Goal: Find specific fact: Find specific fact

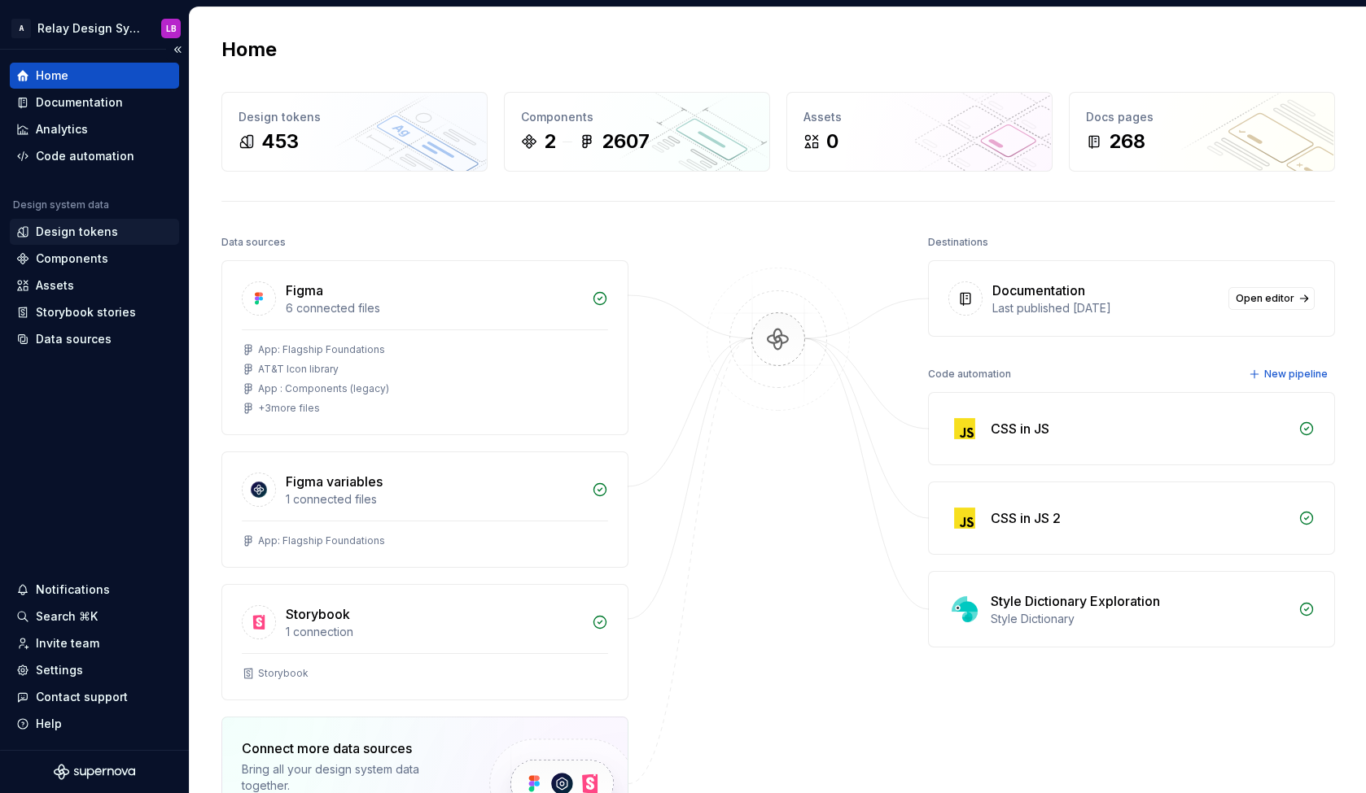
click at [85, 231] on div "Design tokens" at bounding box center [77, 232] width 82 height 16
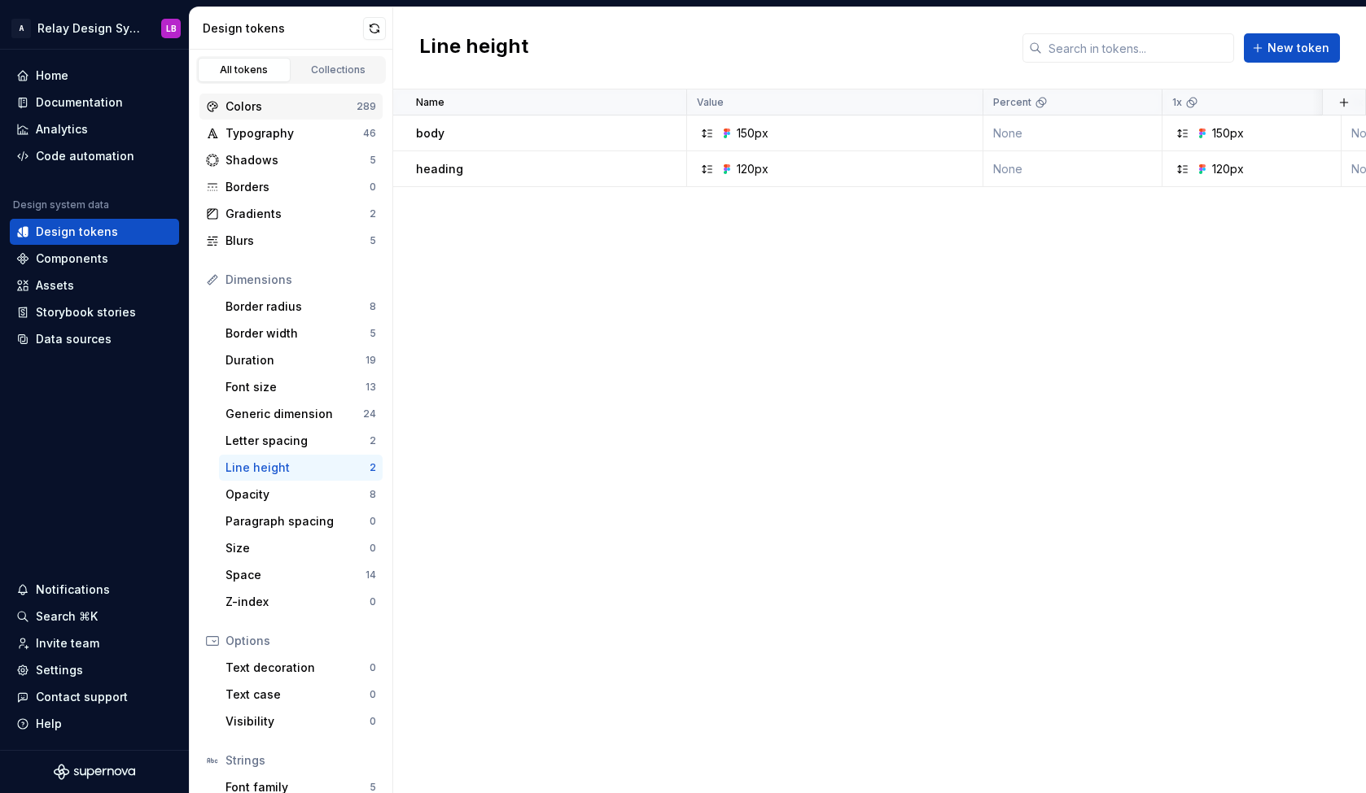
click at [330, 112] on div "Colors" at bounding box center [290, 106] width 131 height 16
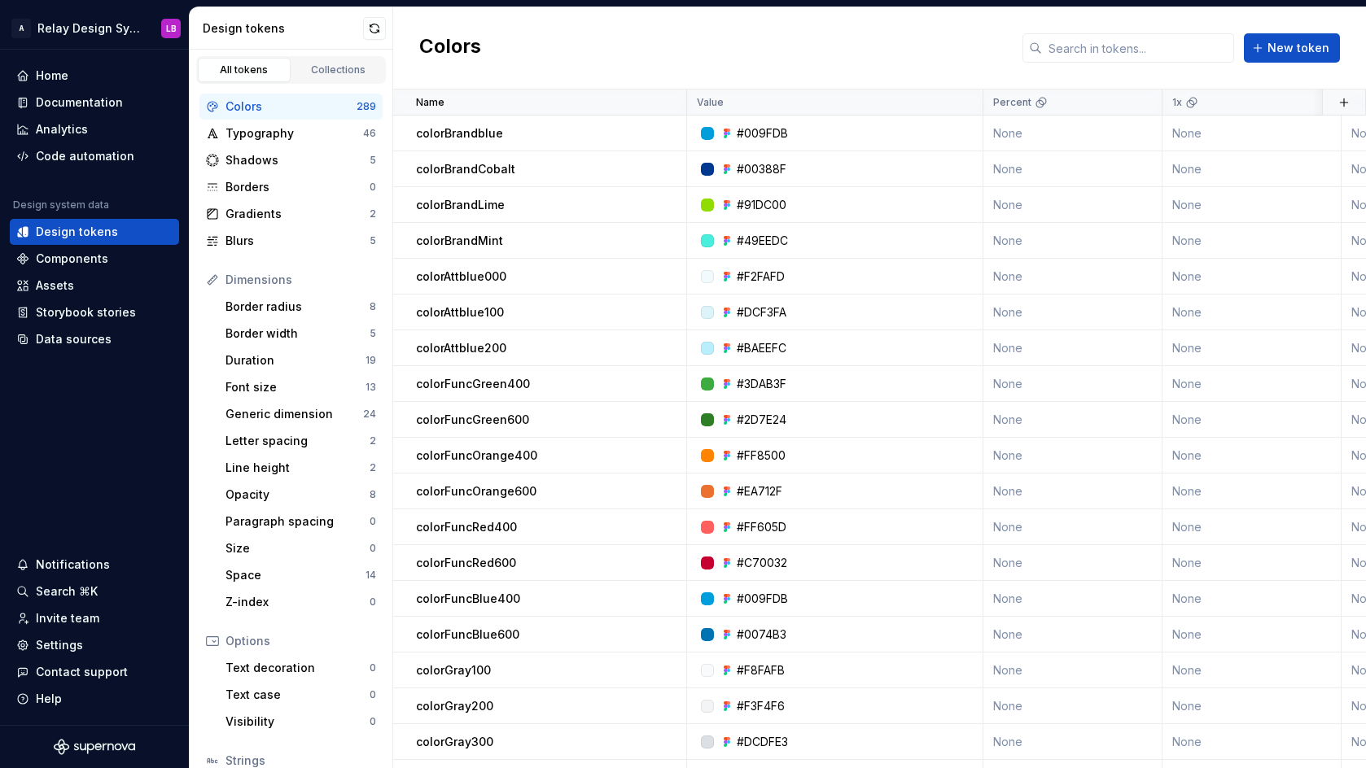
click at [271, 69] on div "All tokens" at bounding box center [243, 69] width 81 height 13
click at [275, 129] on div "Typography" at bounding box center [294, 133] width 138 height 16
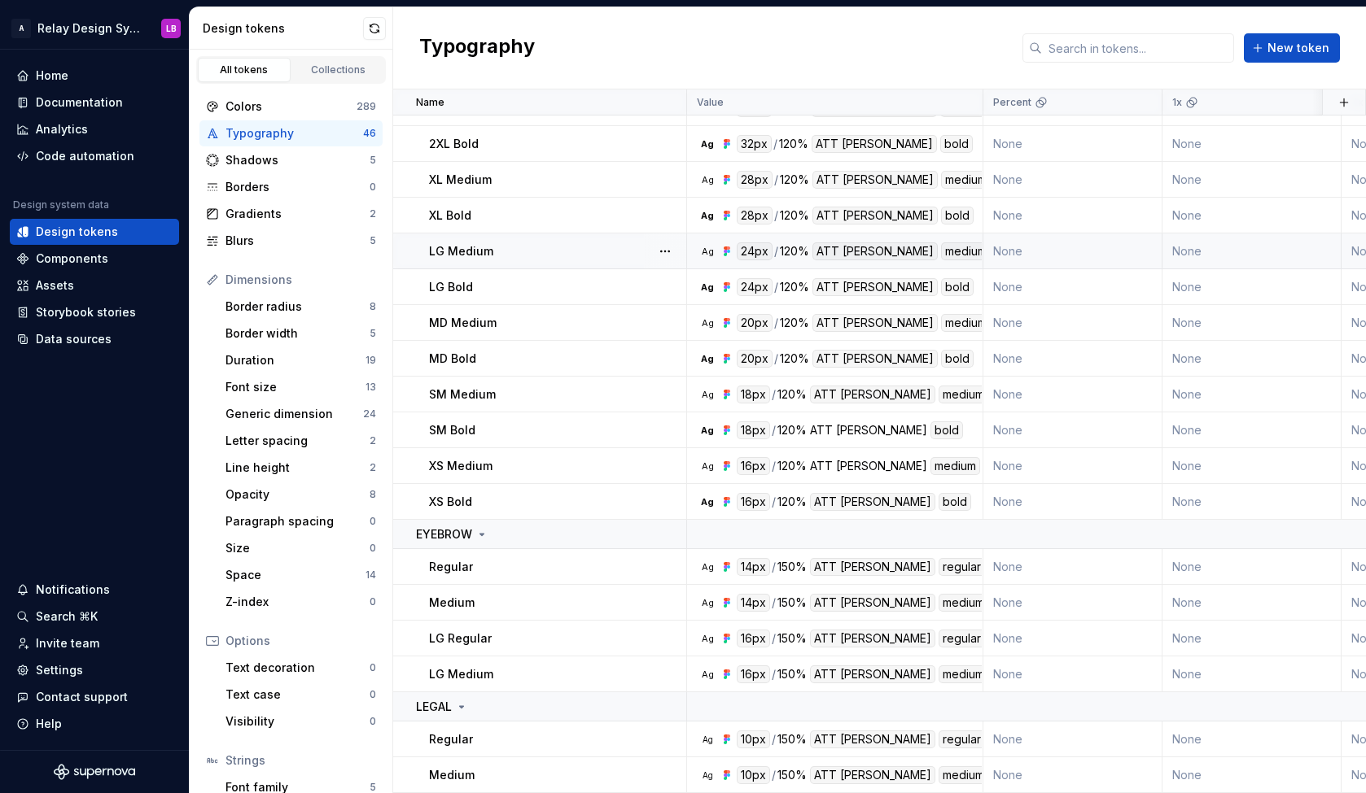
scroll to position [1145, 0]
click at [305, 111] on div "Colors" at bounding box center [290, 106] width 131 height 16
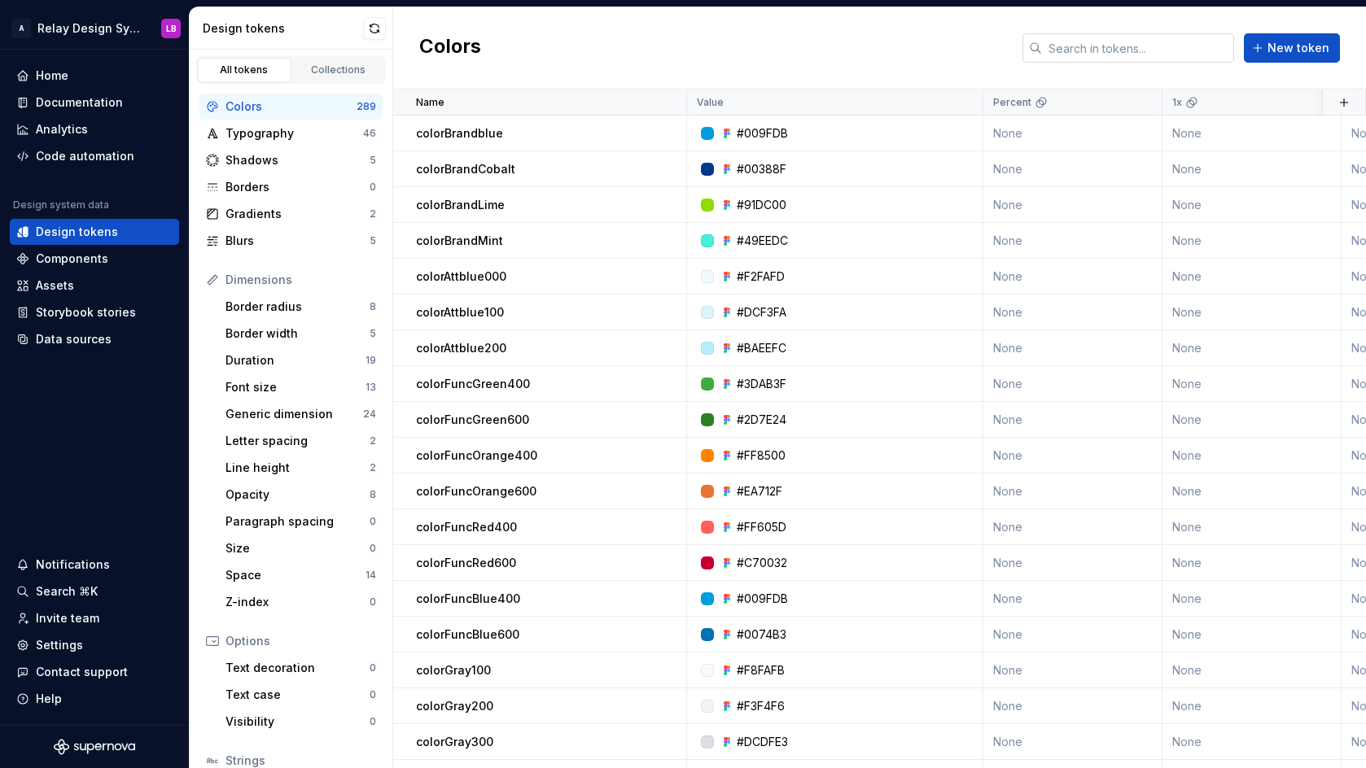
click at [1134, 42] on input "text" at bounding box center [1138, 47] width 192 height 29
paste input "fixedTextSuccessDisabled"
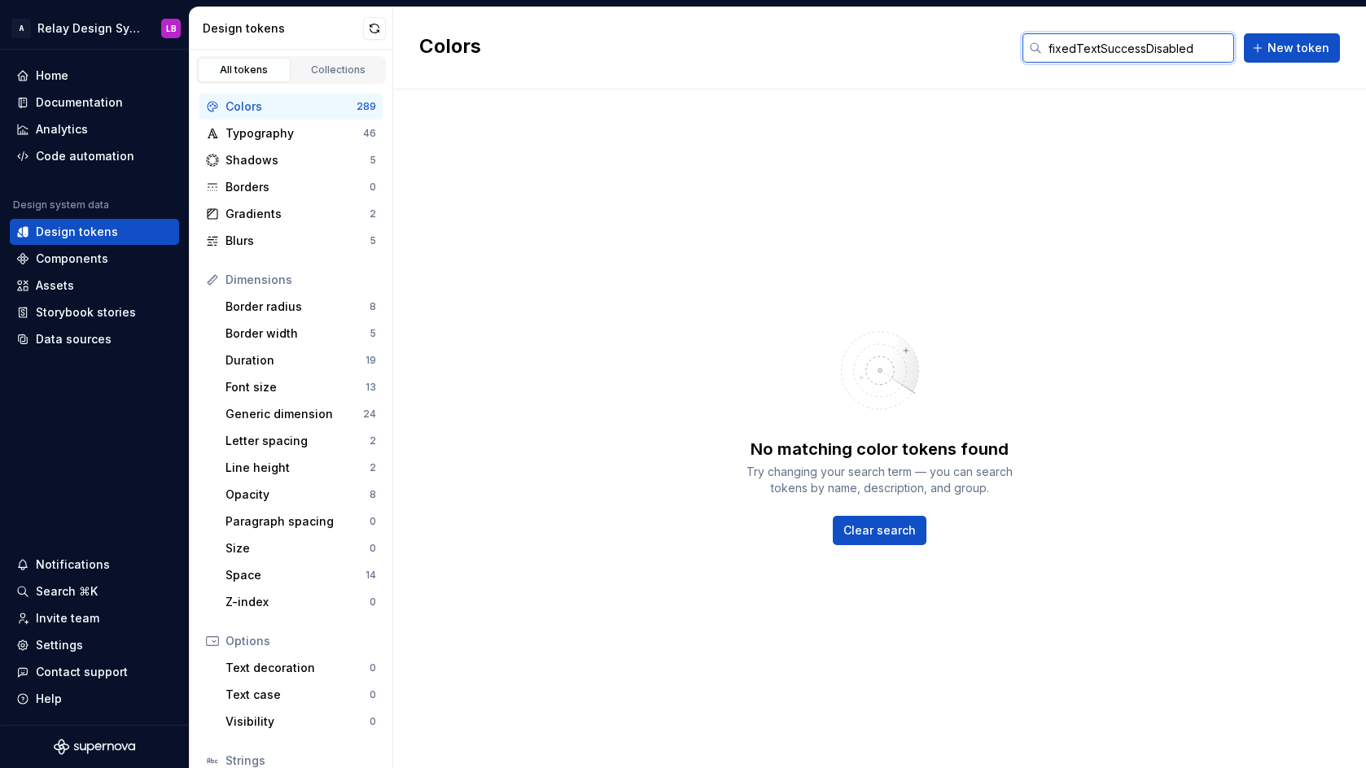
click at [1136, 43] on input "fixedTextSuccessDisabled" at bounding box center [1138, 47] width 192 height 29
click at [1120, 48] on input "fixedTextSuccessDisabled" at bounding box center [1138, 47] width 192 height 29
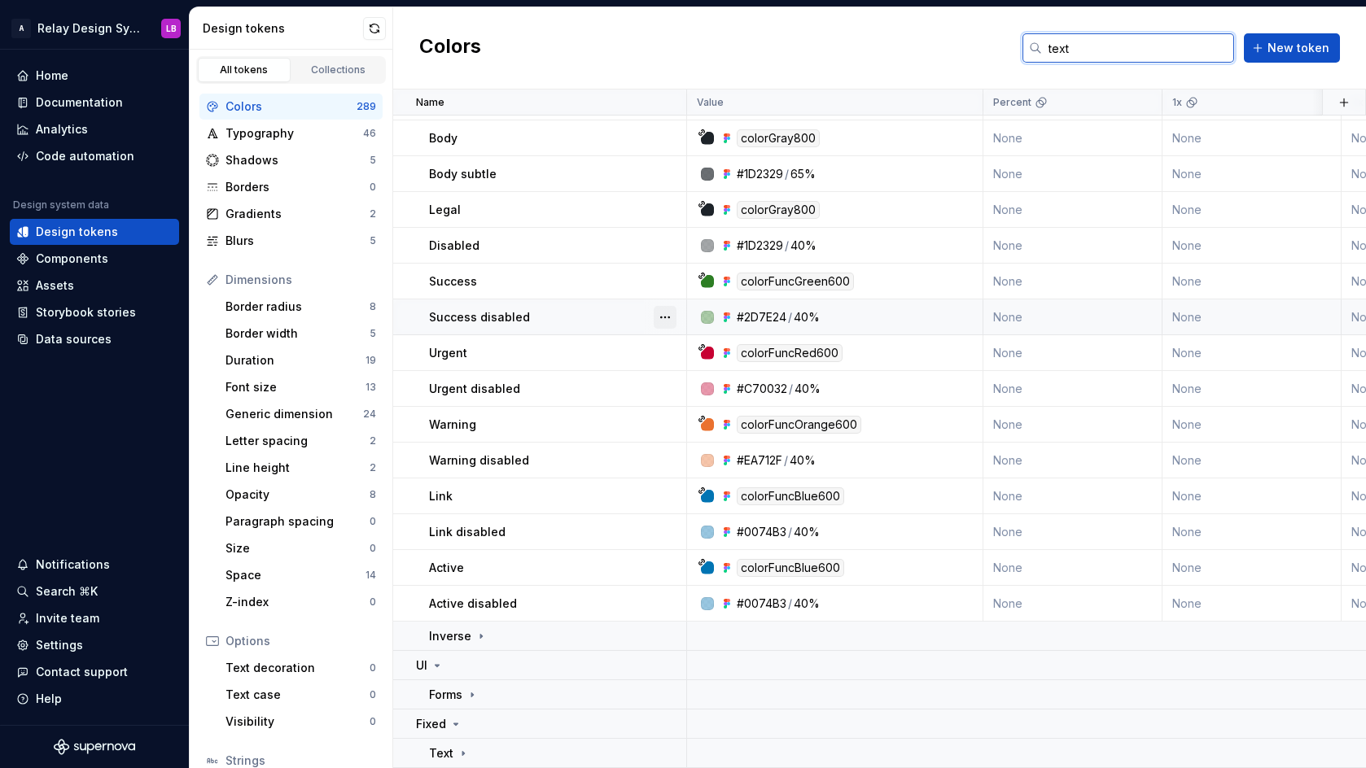
scroll to position [60, 0]
click at [1081, 46] on input "text" at bounding box center [1138, 47] width 192 height 29
paste input "fixedTextSuccessDisabled"
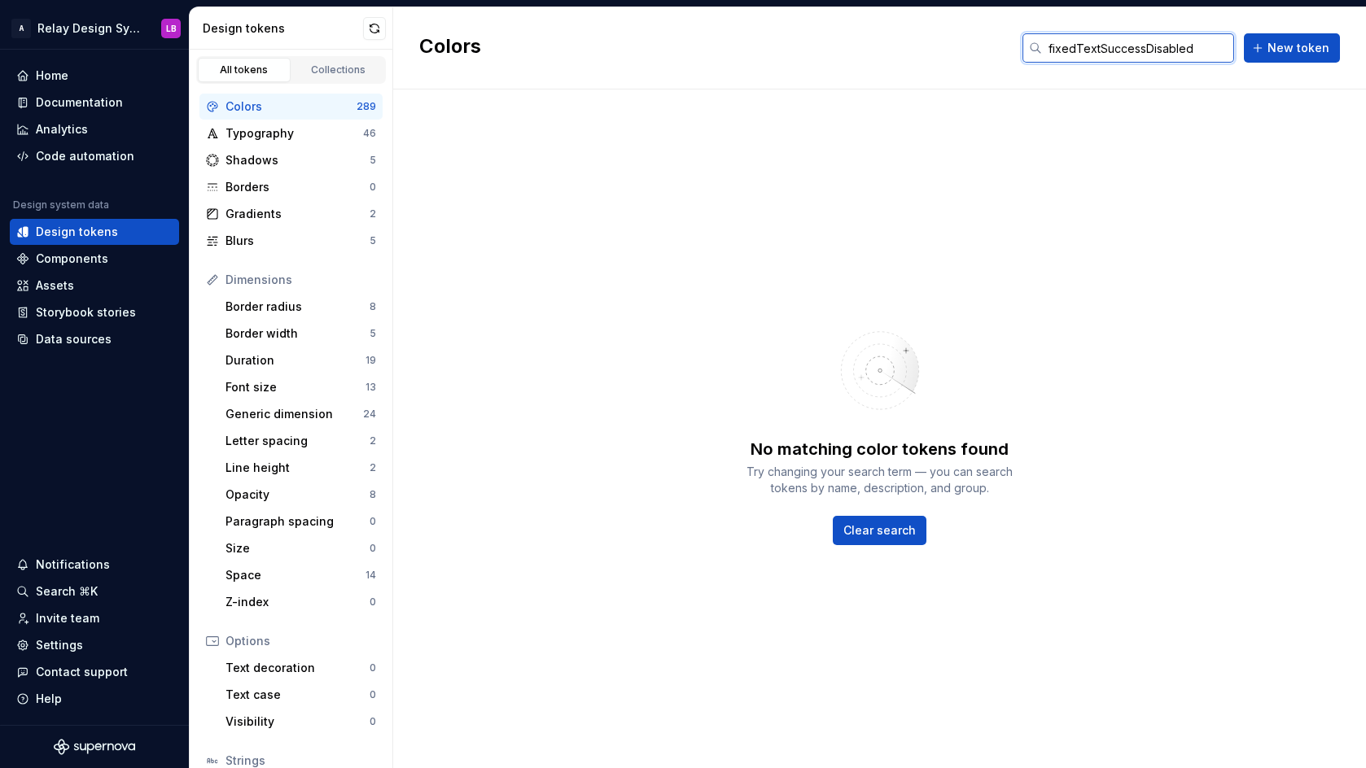
drag, startPoint x: 1196, startPoint y: 50, endPoint x: 1145, endPoint y: 49, distance: 51.3
click at [1145, 49] on input "fixedTextSuccessDisabled" at bounding box center [1138, 47] width 192 height 29
click at [1182, 51] on input "fixedTextSuccessDisabled" at bounding box center [1138, 47] width 192 height 29
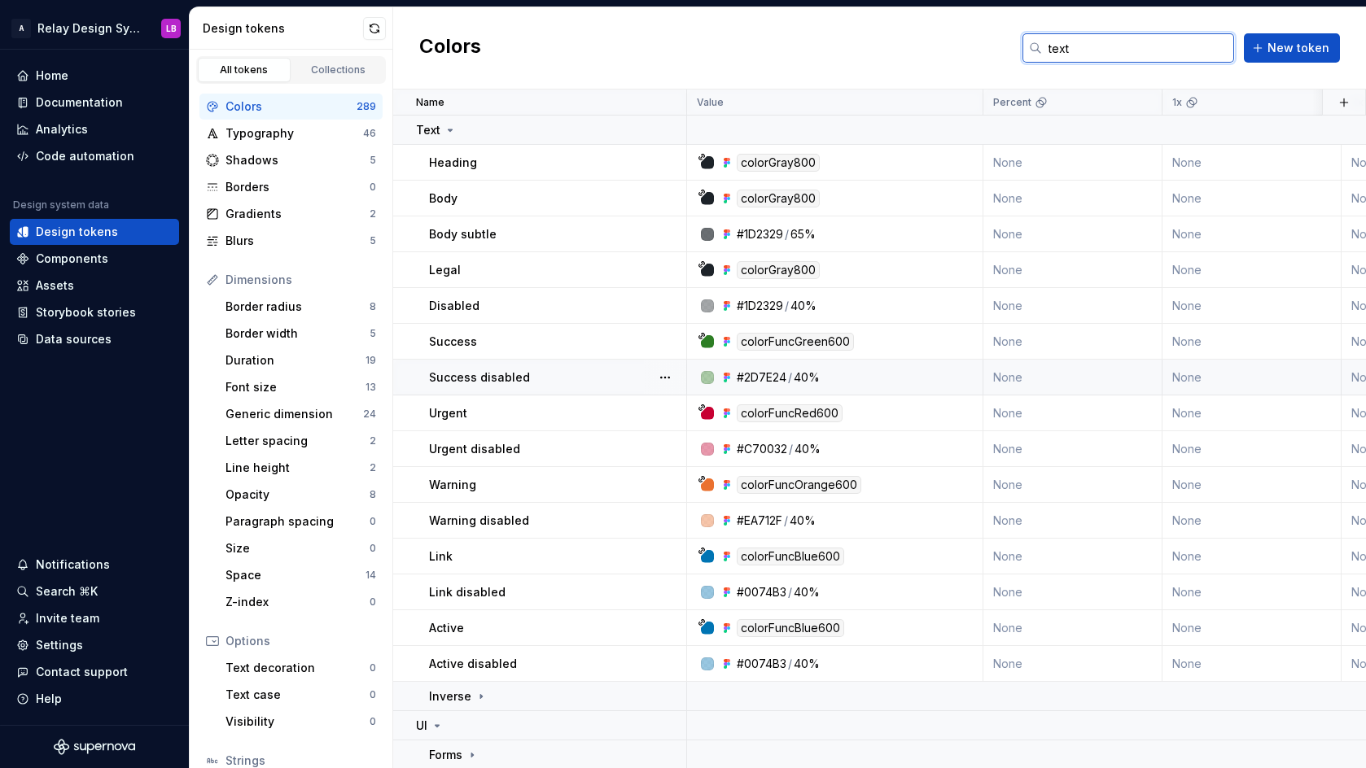
type input "text"
click at [706, 375] on div at bounding box center [707, 377] width 13 height 13
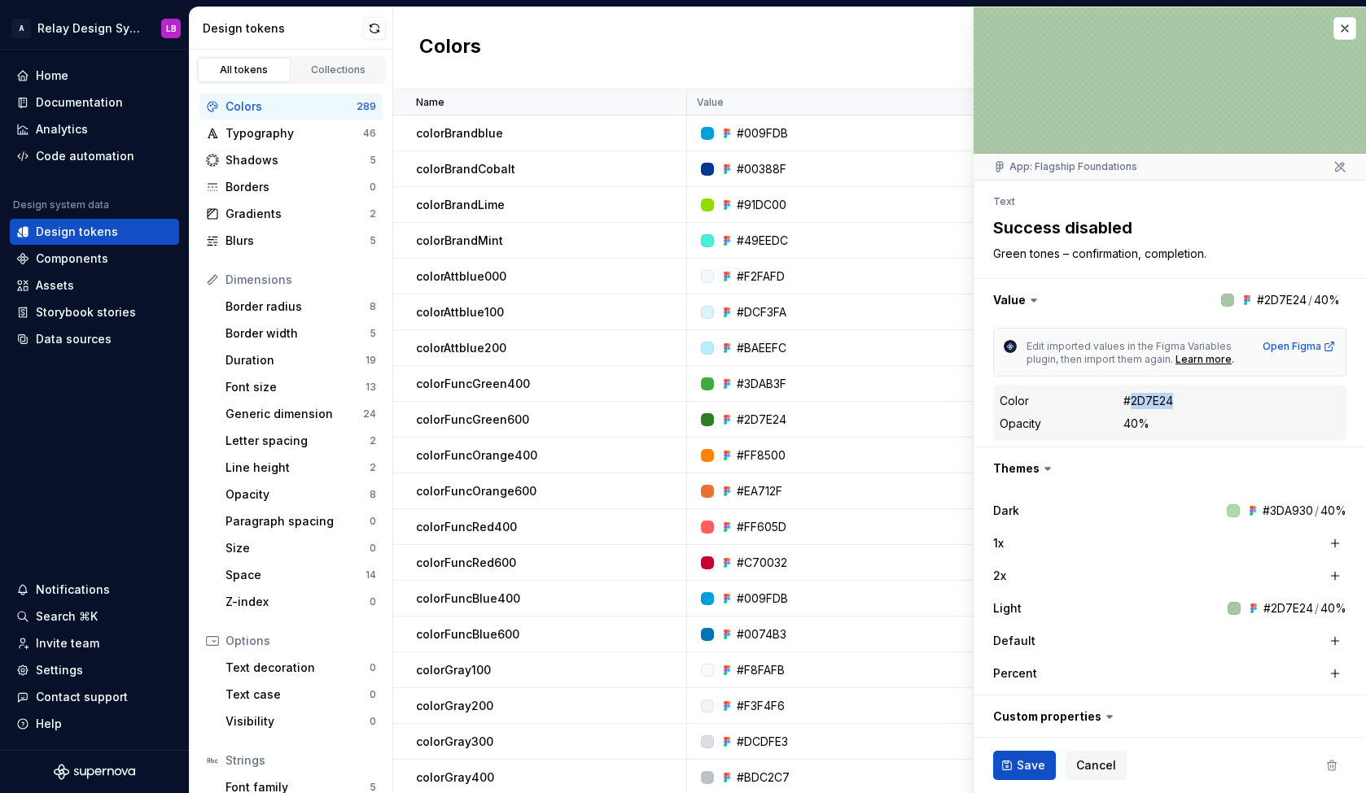
drag, startPoint x: 1181, startPoint y: 398, endPoint x: 1128, endPoint y: 402, distance: 53.1
click at [1128, 402] on dd "#2D7E24" at bounding box center [1231, 401] width 216 height 16
copy div "2D7E24"
click at [1302, 301] on button "button" at bounding box center [1169, 300] width 392 height 42
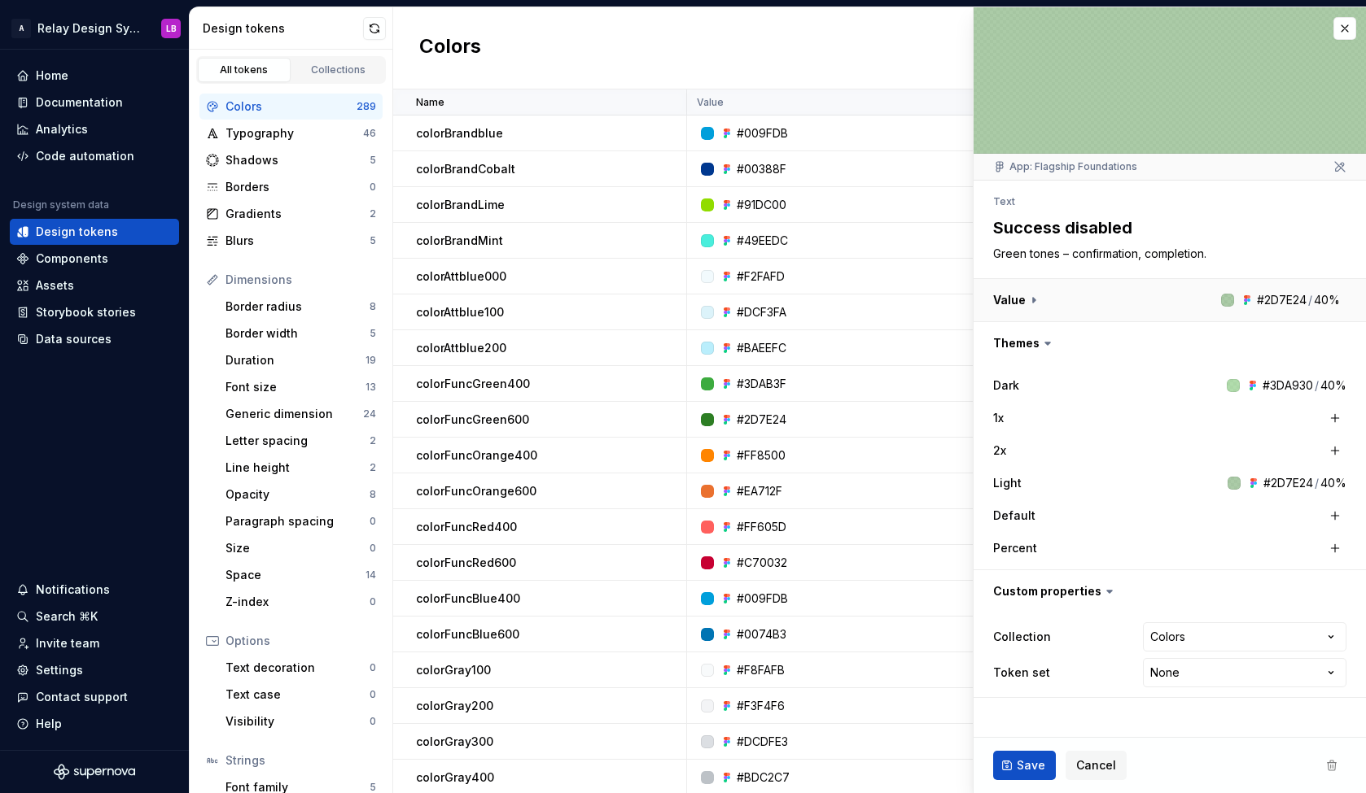
click at [1301, 301] on button "button" at bounding box center [1169, 300] width 392 height 42
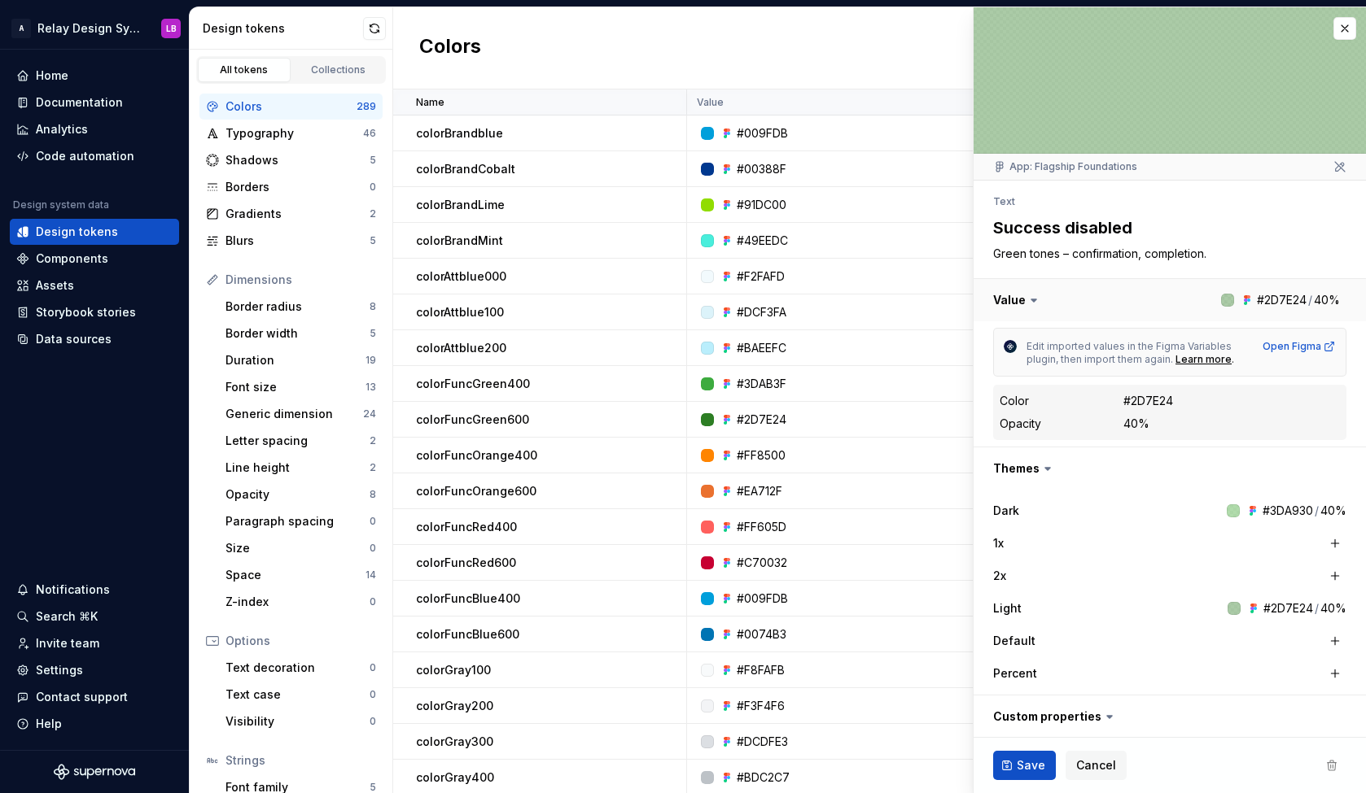
type textarea "*"
click at [1230, 302] on div at bounding box center [1227, 300] width 13 height 13
click at [1228, 297] on div at bounding box center [1227, 300] width 13 height 13
drag, startPoint x: 1309, startPoint y: 301, endPoint x: 1265, endPoint y: 301, distance: 43.1
click at [1265, 301] on button "button" at bounding box center [1169, 300] width 392 height 42
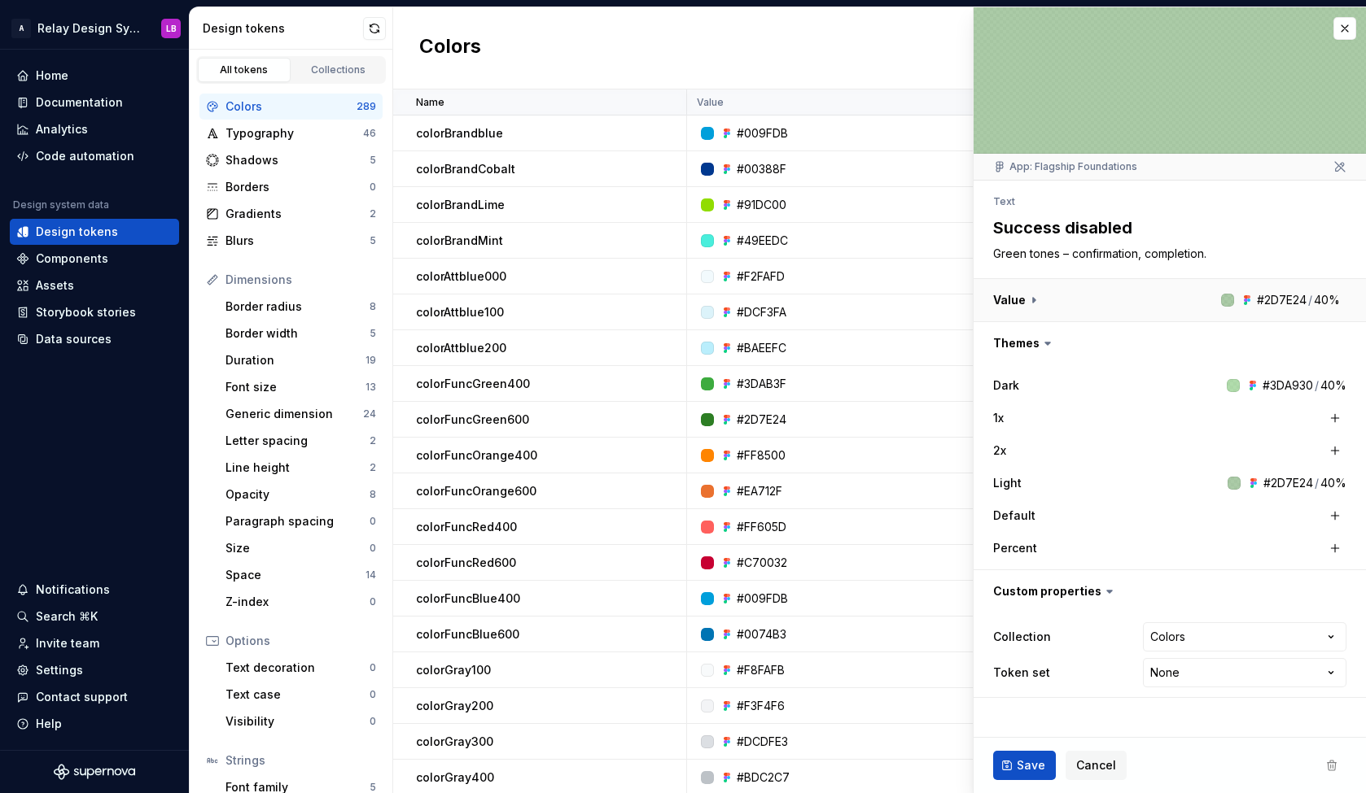
click at [1265, 301] on button "button" at bounding box center [1169, 300] width 392 height 42
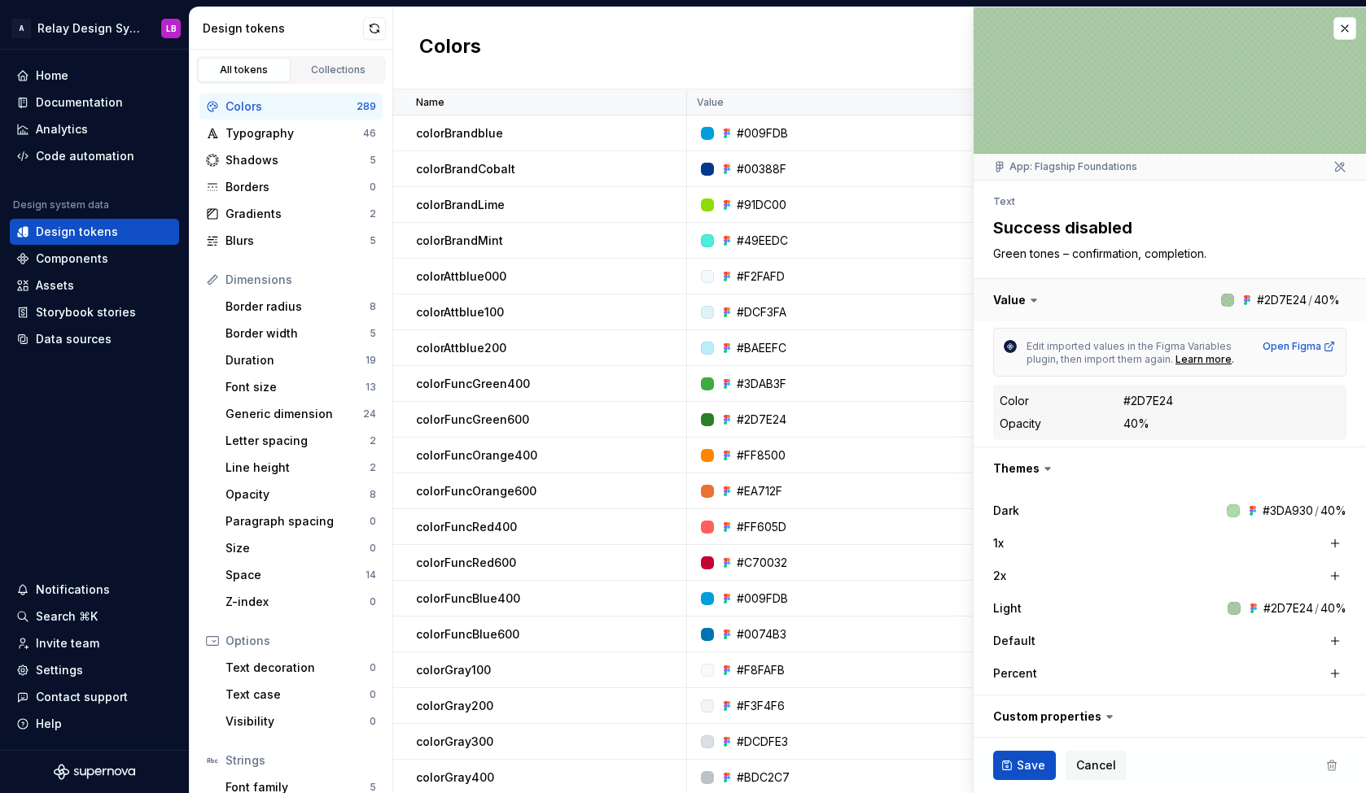
drag, startPoint x: 1335, startPoint y: 301, endPoint x: 1238, endPoint y: 308, distance: 97.9
click at [1238, 308] on button "button" at bounding box center [1169, 300] width 392 height 42
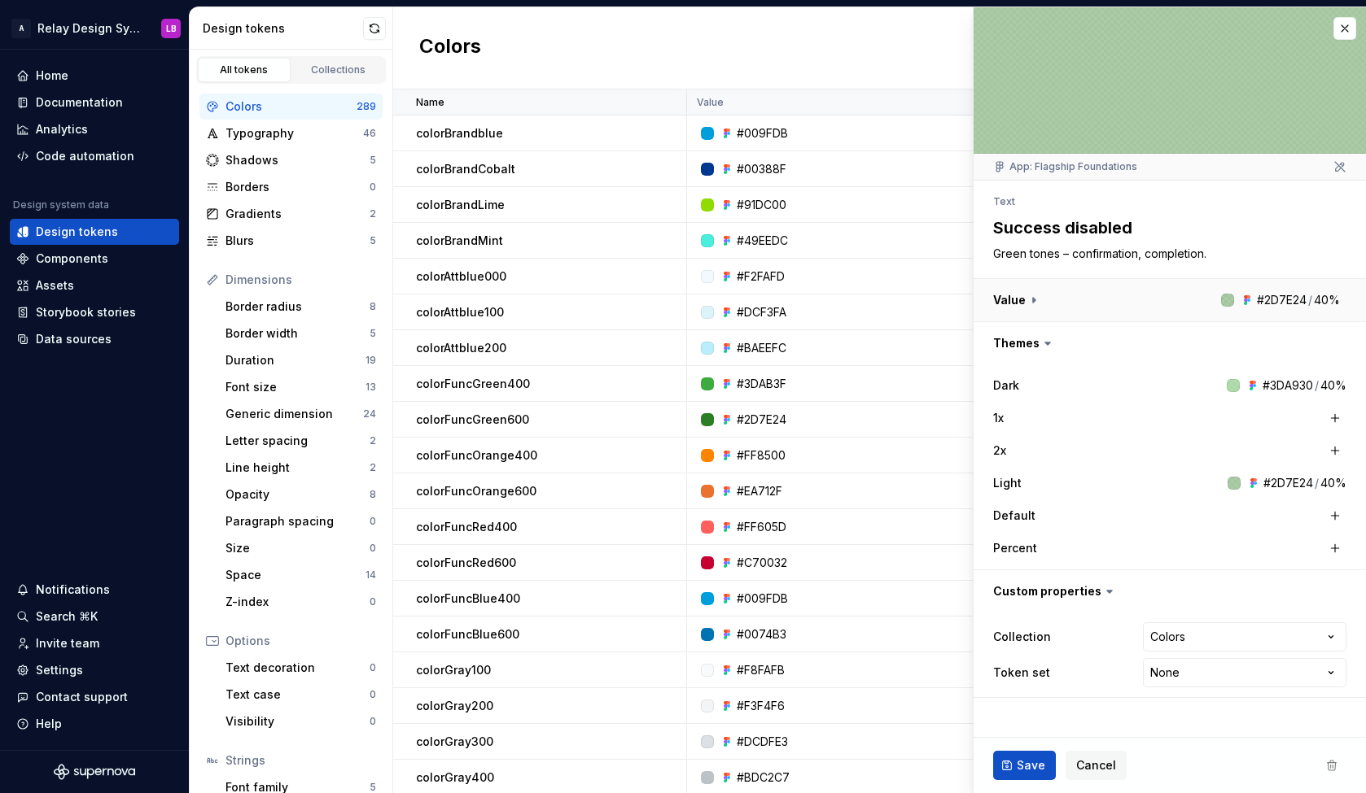
click at [1272, 298] on button "button" at bounding box center [1169, 300] width 392 height 42
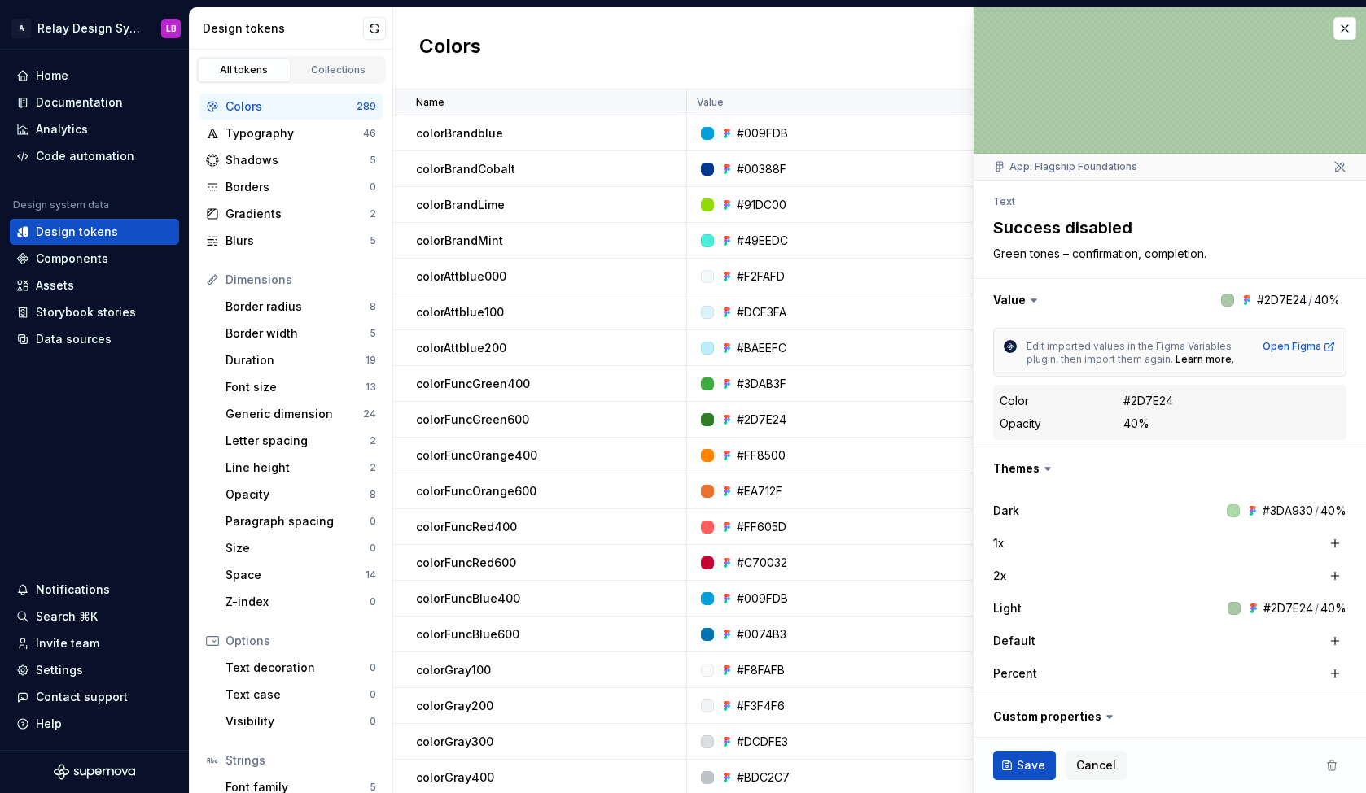
click at [1151, 401] on div "#2D7E24" at bounding box center [1148, 401] width 50 height 16
click at [1287, 612] on div "#2D7E24" at bounding box center [1288, 609] width 50 height 16
copy div "2D7E24"
